Goal: Task Accomplishment & Management: Use online tool/utility

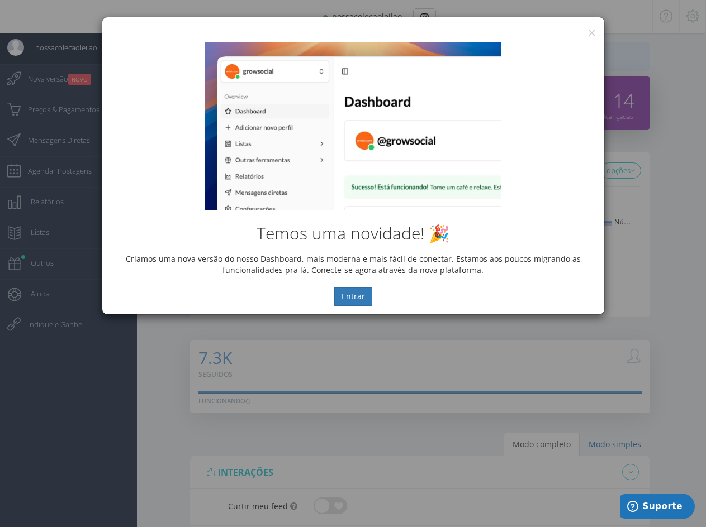
click at [592, 35] on div "Temos uma novidade! 🎉 Criamos uma nova versão do nosso Dashboard, mais moderna …" at bounding box center [353, 174] width 502 height 280
click at [591, 30] on button "×" at bounding box center [591, 32] width 8 height 15
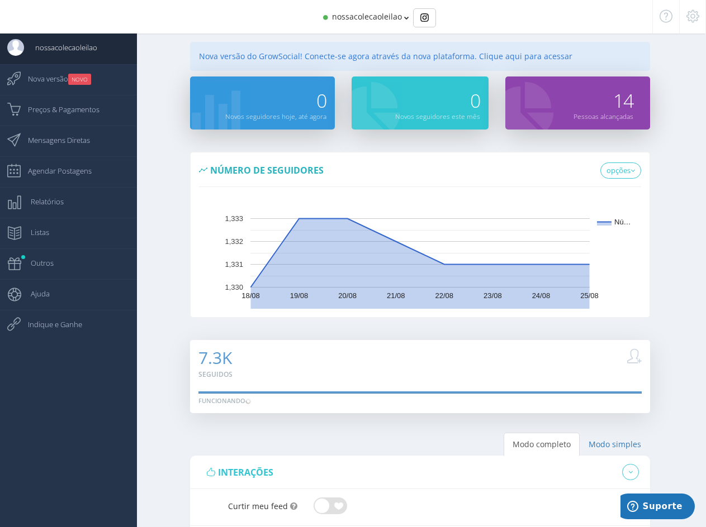
click at [341, 20] on span "nossacolecaoleilao" at bounding box center [367, 16] width 70 height 11
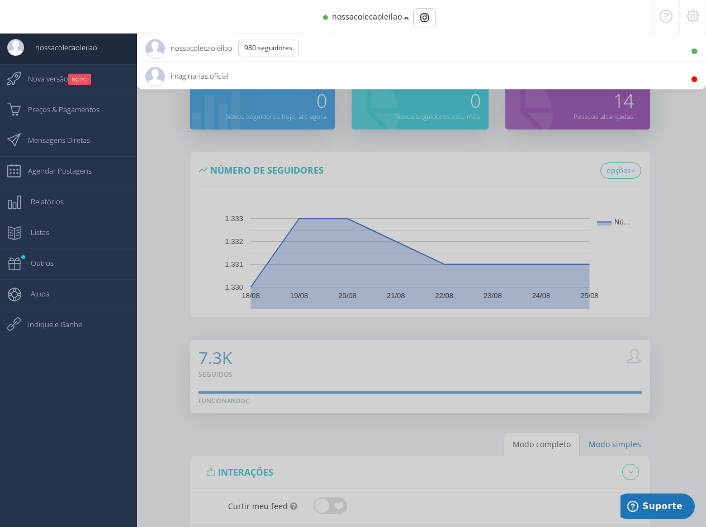
click at [183, 70] on span "imaginarias.oficial 3.6K Seguidores" at bounding box center [186, 76] width 83 height 28
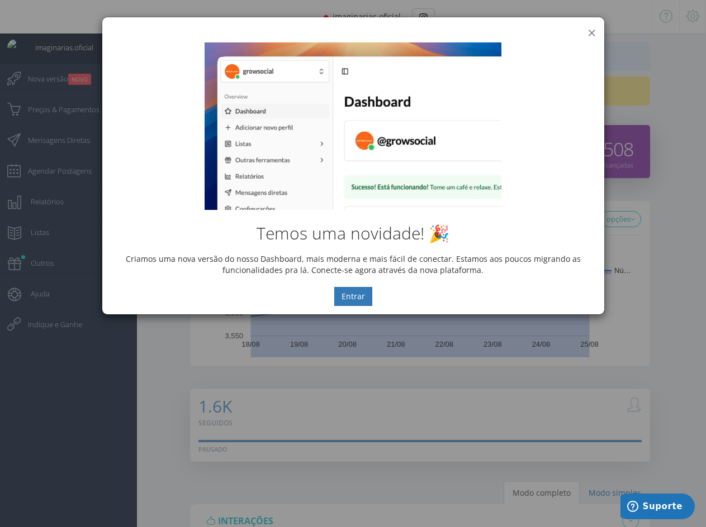
click at [591, 31] on button "×" at bounding box center [591, 32] width 8 height 15
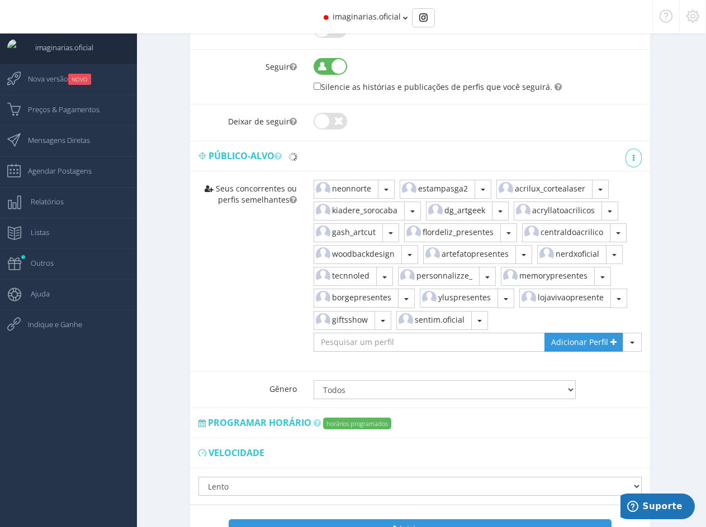
scroll to position [598, 0]
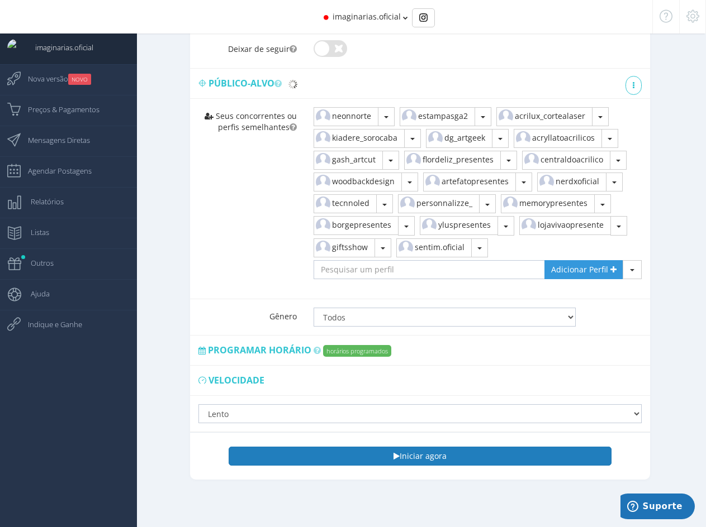
click at [452, 455] on button "Iniciar agora" at bounding box center [420, 456] width 382 height 19
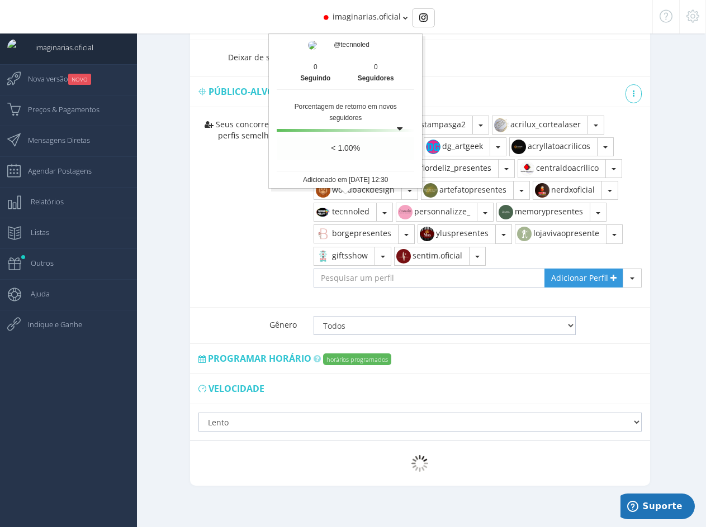
scroll to position [596, 0]
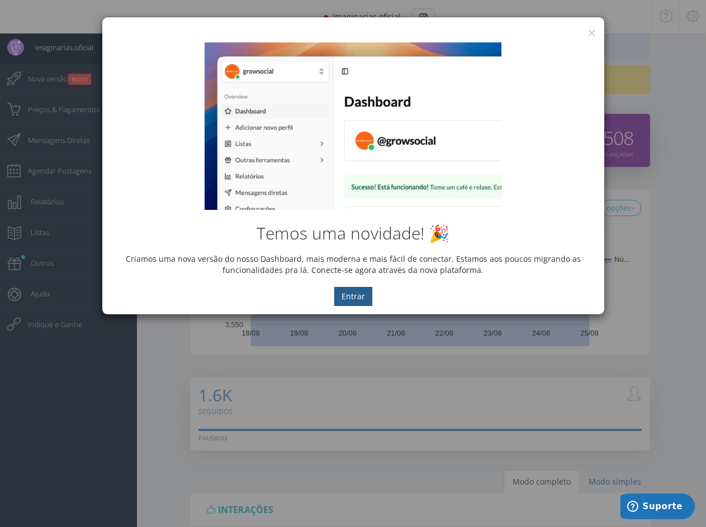
click at [358, 300] on button "Entrar" at bounding box center [353, 296] width 38 height 19
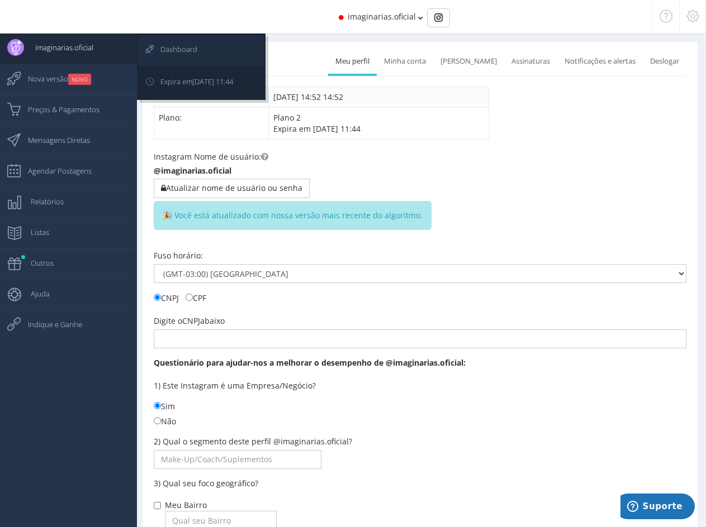
click at [189, 50] on span "Dashboard" at bounding box center [173, 49] width 48 height 28
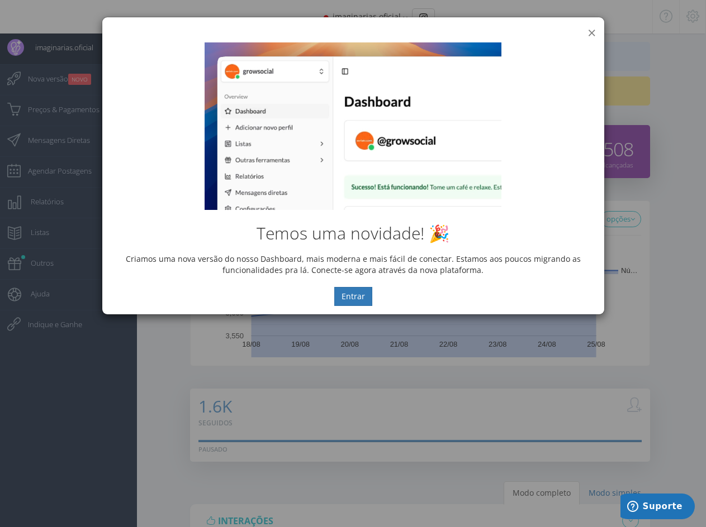
click at [589, 32] on button "×" at bounding box center [591, 32] width 8 height 15
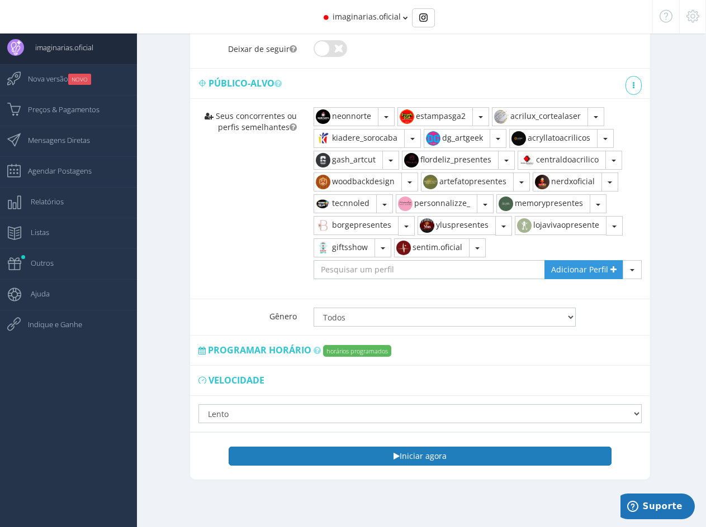
click at [410, 459] on button "Iniciar agora" at bounding box center [420, 456] width 382 height 19
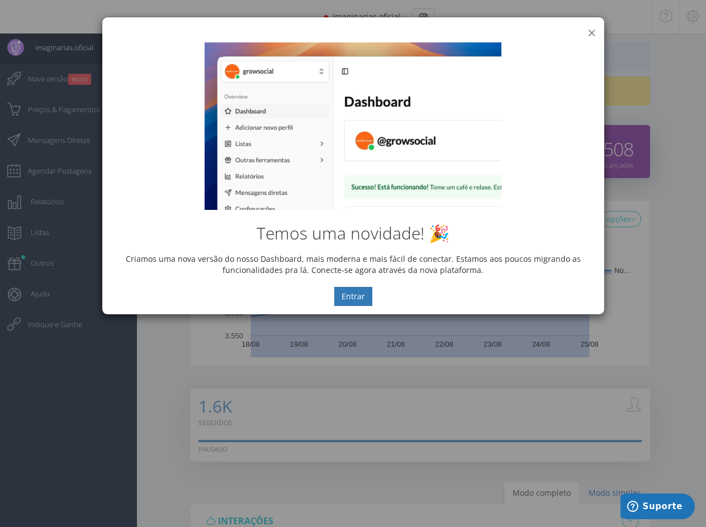
click at [589, 32] on button "×" at bounding box center [591, 32] width 8 height 15
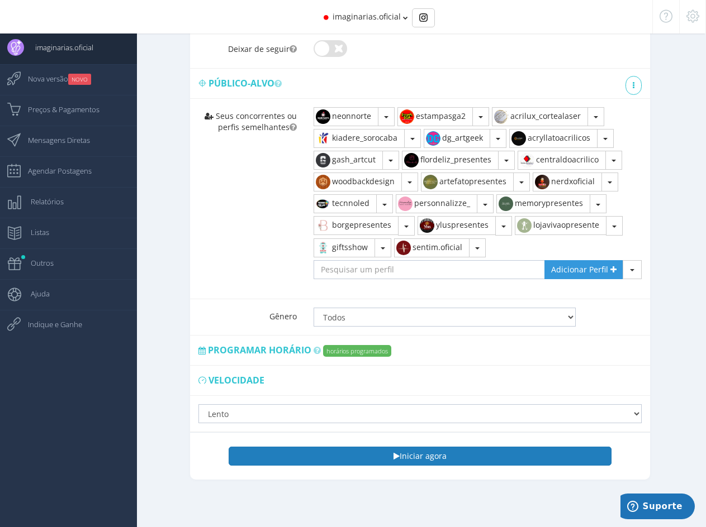
click at [421, 454] on button "Iniciar agora" at bounding box center [420, 456] width 382 height 19
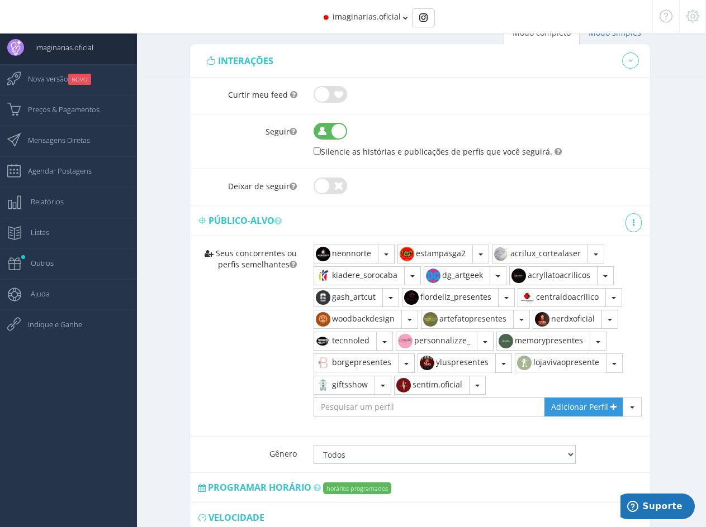
scroll to position [596, 0]
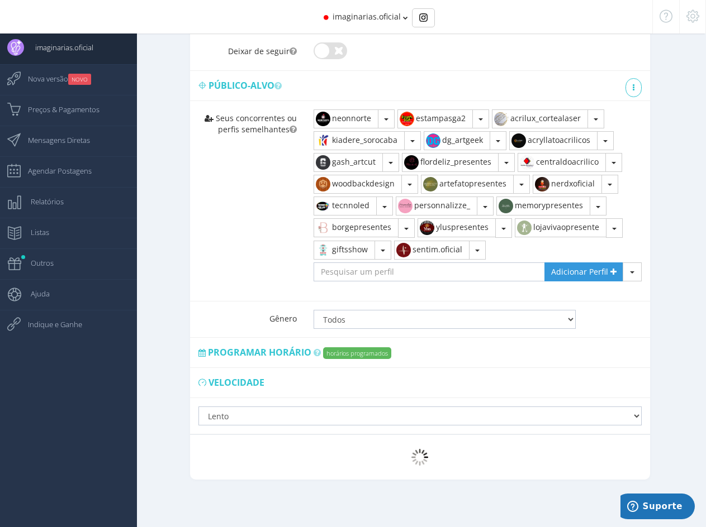
click at [361, 20] on span "imaginarias.oficial" at bounding box center [366, 16] width 68 height 11
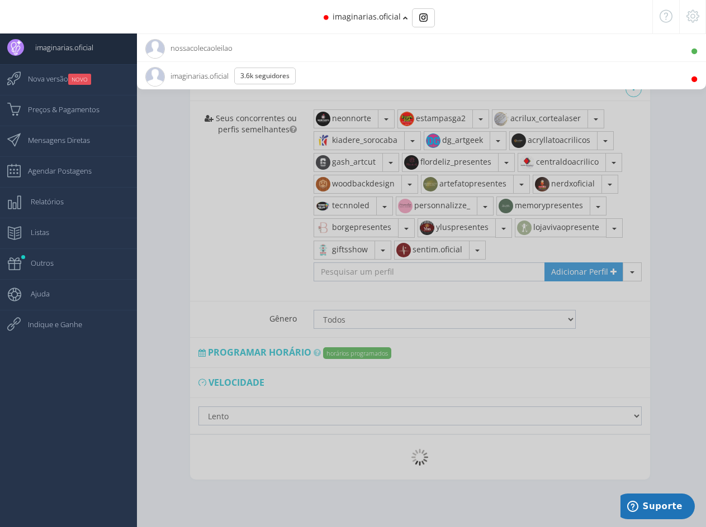
click at [201, 49] on span "nossacolecaoleilao 980 Seguidores" at bounding box center [188, 48] width 87 height 28
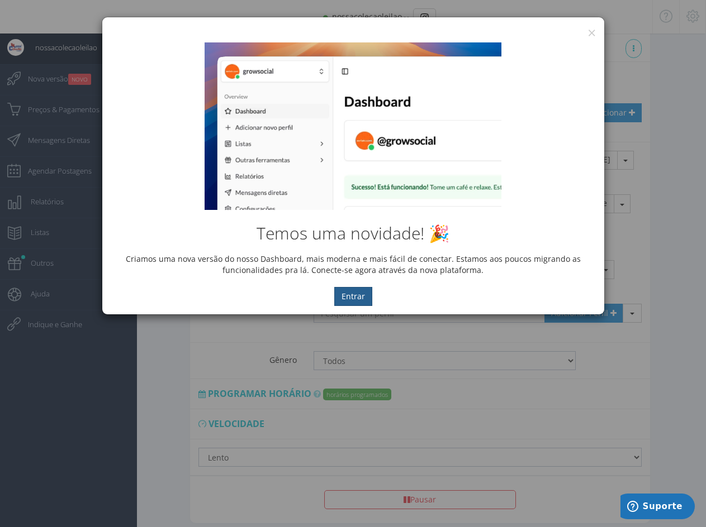
scroll to position [630, 0]
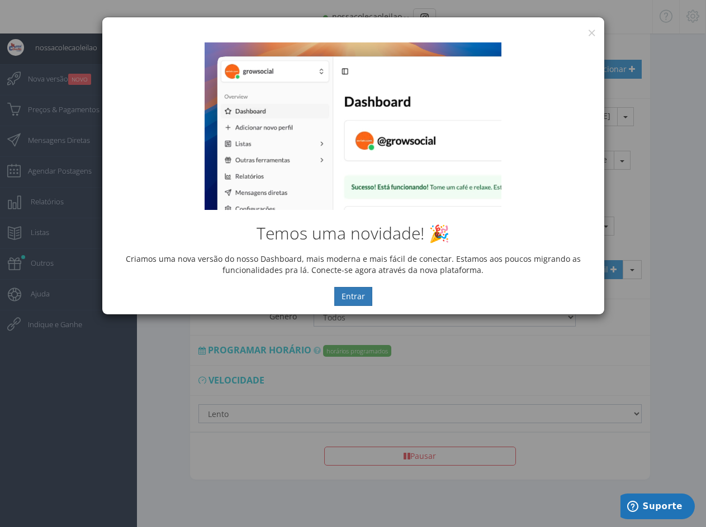
click at [669, 268] on div "× IG Grow Social Temos uma novidade! 🎉 Criamos uma nova versão do nosso Dashboa…" at bounding box center [353, 263] width 706 height 527
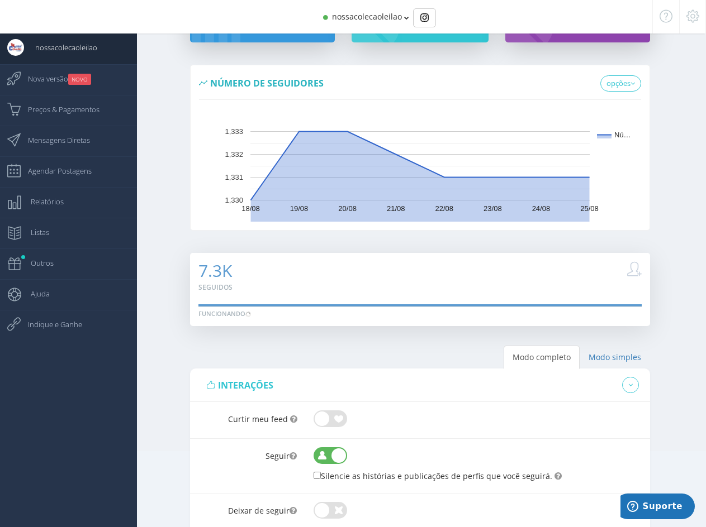
scroll to position [0, 0]
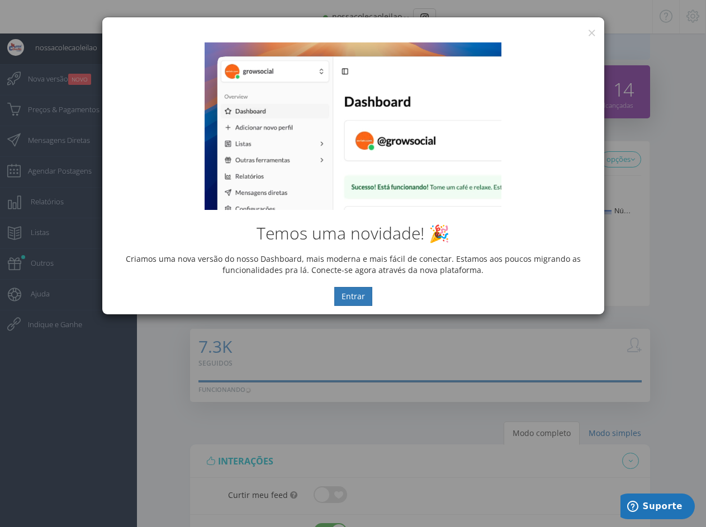
click at [588, 34] on div "Temos uma novidade! 🎉 Criamos uma nova versão do nosso Dashboard, mais moderna …" at bounding box center [353, 174] width 502 height 280
click at [589, 32] on button "×" at bounding box center [591, 32] width 8 height 15
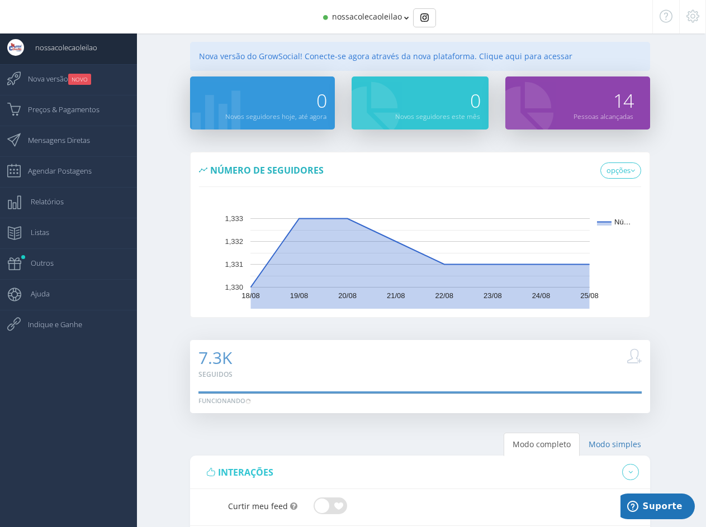
click at [486, 58] on div "Nova versão do GrowSocial! Conecte-se agora através da nova plataforma. Clique …" at bounding box center [419, 56] width 459 height 29
